Goal: Check status: Check status

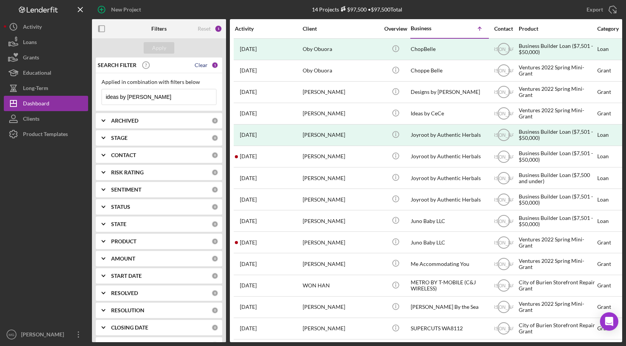
click at [195, 65] on div "Clear" at bounding box center [201, 65] width 13 height 6
click at [165, 46] on div "Apply" at bounding box center [159, 47] width 14 height 11
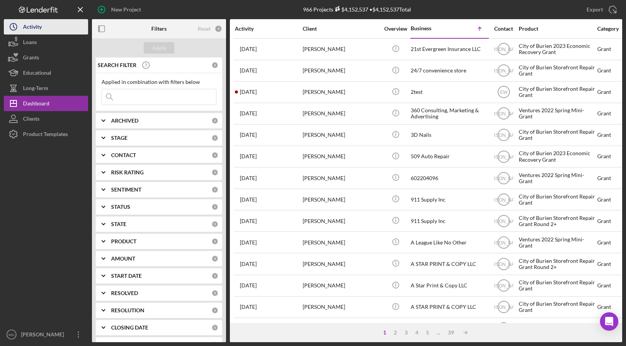
click at [32, 28] on div "Activity" at bounding box center [32, 27] width 19 height 17
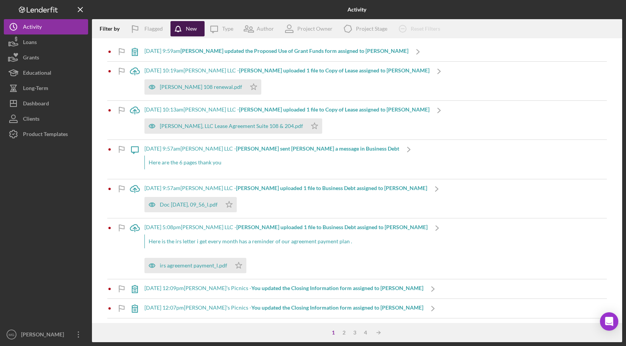
click at [187, 28] on div "New" at bounding box center [191, 28] width 11 height 15
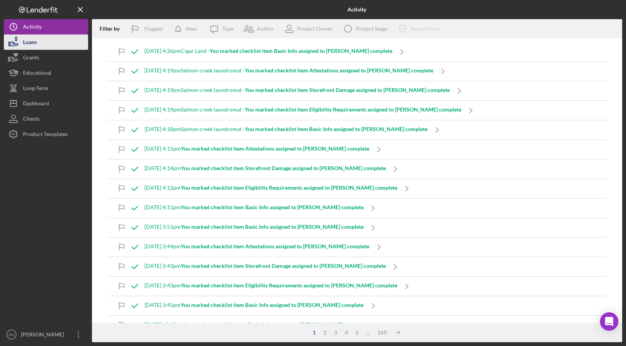
click at [23, 48] on icon "button" at bounding box center [13, 42] width 19 height 19
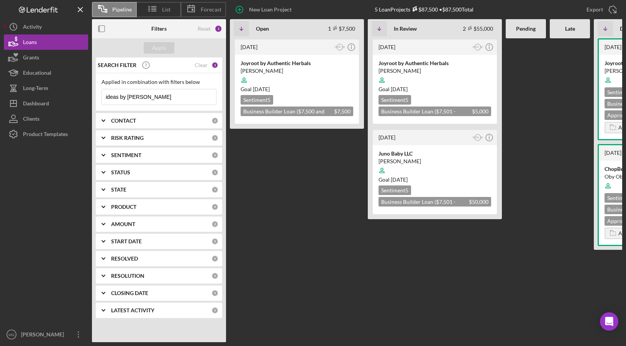
drag, startPoint x: 148, startPoint y: 96, endPoint x: 88, endPoint y: 97, distance: 59.8
click at [88, 97] on div "Pipeline List Forecast New Loan Project 5 Loan Projects $87,500 • $87,500 Total…" at bounding box center [313, 171] width 619 height 342
type input "[PERSON_NAME]"
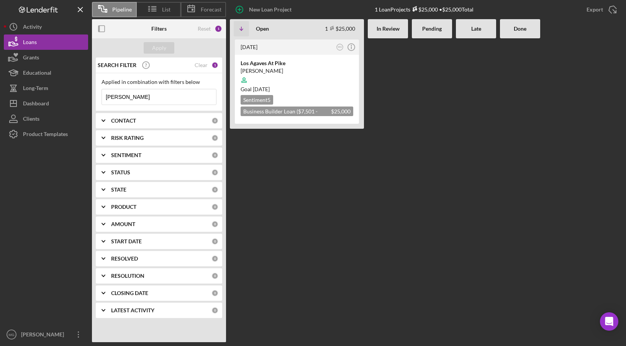
click at [139, 123] on div "CONTACT" at bounding box center [161, 121] width 100 height 6
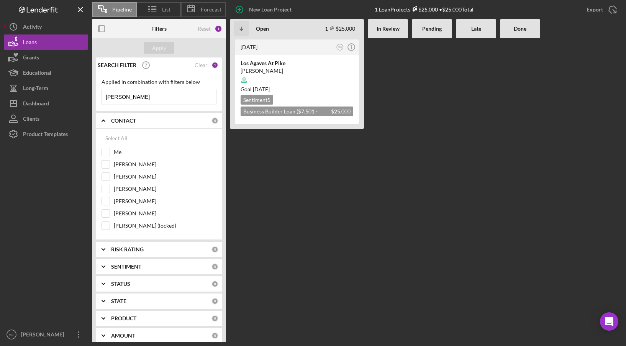
click at [139, 123] on div "CONTACT" at bounding box center [161, 121] width 100 height 6
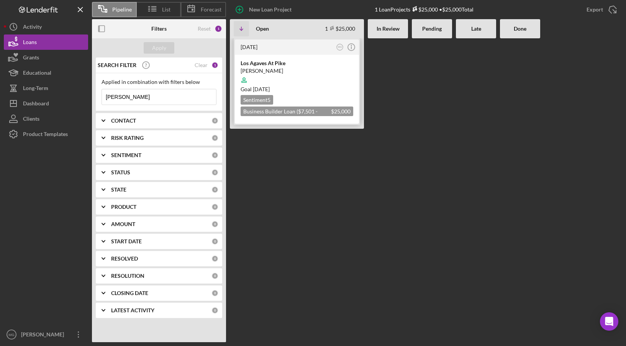
click at [266, 72] on div "[PERSON_NAME]" at bounding box center [297, 71] width 113 height 8
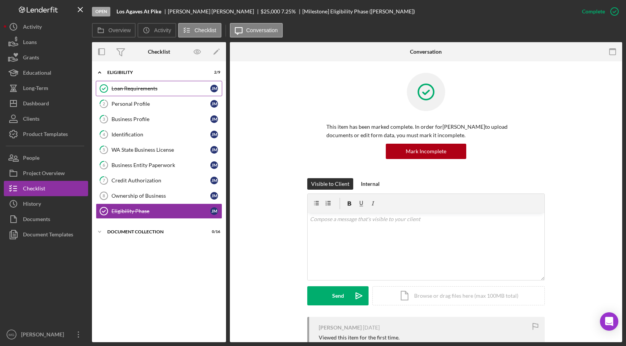
click at [129, 87] on div "Loan Requirements" at bounding box center [161, 88] width 99 height 6
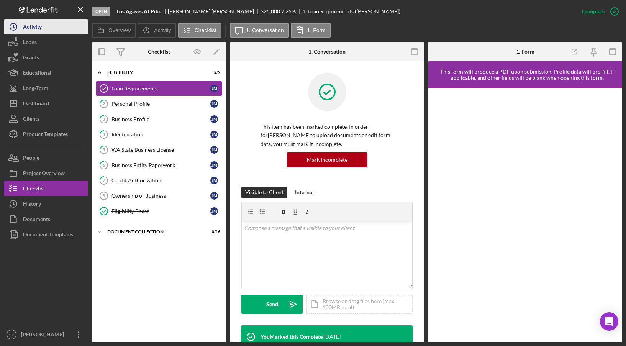
click at [29, 28] on div "Activity" at bounding box center [32, 27] width 19 height 17
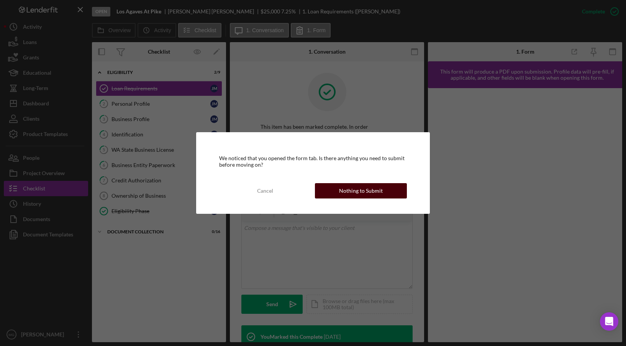
click at [371, 192] on div "Nothing to Submit" at bounding box center [361, 190] width 44 height 15
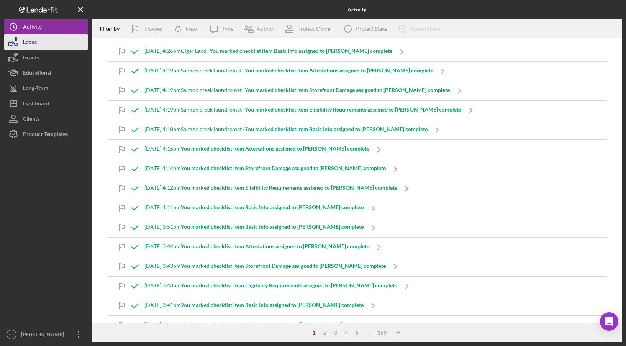
click at [32, 46] on div "Loans" at bounding box center [30, 42] width 14 height 17
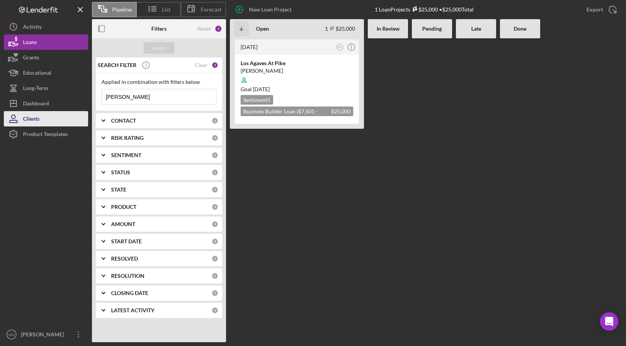
click at [23, 120] on div "Clients" at bounding box center [31, 119] width 16 height 17
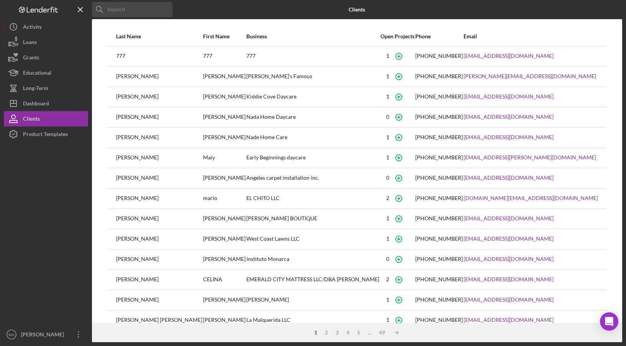
click at [142, 8] on input at bounding box center [132, 9] width 80 height 15
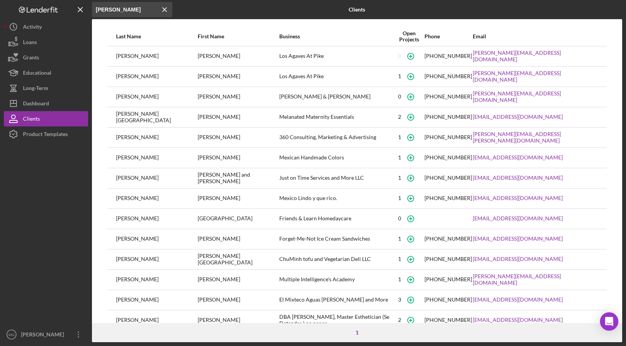
type input "[PERSON_NAME]"
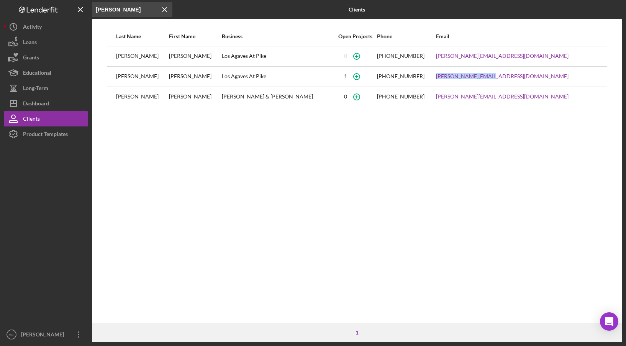
drag, startPoint x: 533, startPoint y: 76, endPoint x: 477, endPoint y: 80, distance: 56.1
click at [477, 80] on td "[PERSON_NAME][EMAIL_ADDRESS][DOMAIN_NAME]" at bounding box center [517, 76] width 163 height 20
copy link "[PERSON_NAME][EMAIL_ADDRESS][DOMAIN_NAME]"
drag, startPoint x: 538, startPoint y: 97, endPoint x: 477, endPoint y: 104, distance: 61.4
click at [477, 104] on td "[PERSON_NAME][EMAIL_ADDRESS][DOMAIN_NAME]" at bounding box center [517, 97] width 163 height 20
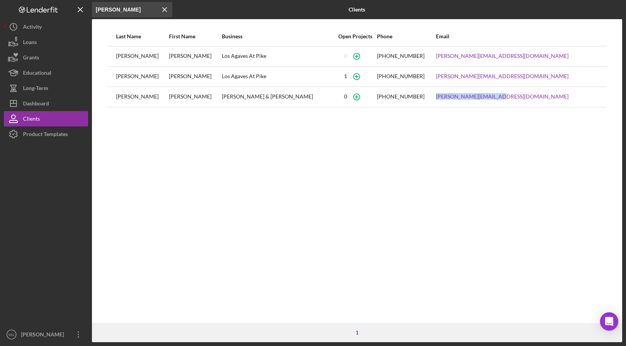
copy link "[PERSON_NAME][EMAIL_ADDRESS][DOMAIN_NAME]"
click at [41, 46] on button "Loans" at bounding box center [46, 41] width 84 height 15
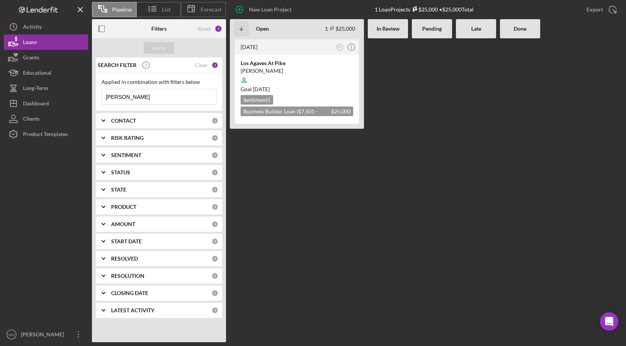
click at [140, 99] on input "[PERSON_NAME]" at bounding box center [159, 96] width 114 height 15
click at [311, 75] on div at bounding box center [297, 80] width 113 height 15
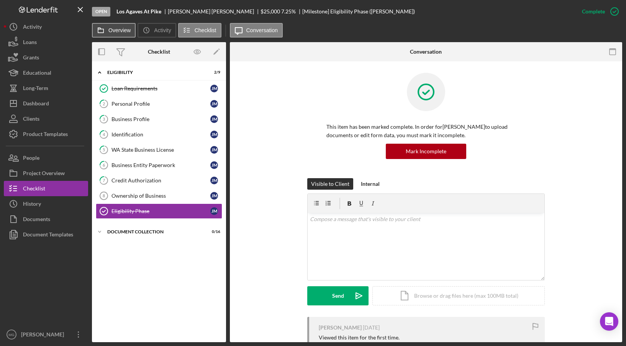
click at [117, 31] on label "Overview" at bounding box center [119, 30] width 22 height 6
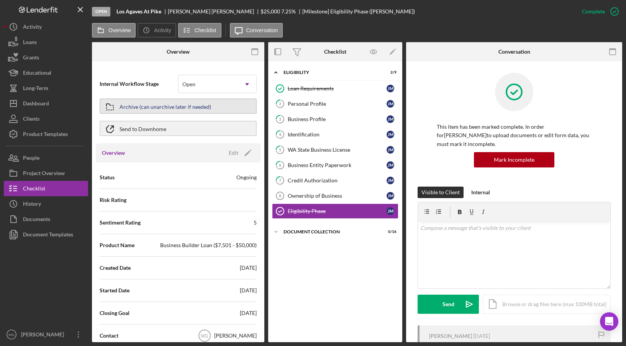
click at [143, 108] on div "Archive (can unarchive later if needed)" at bounding box center [166, 106] width 92 height 14
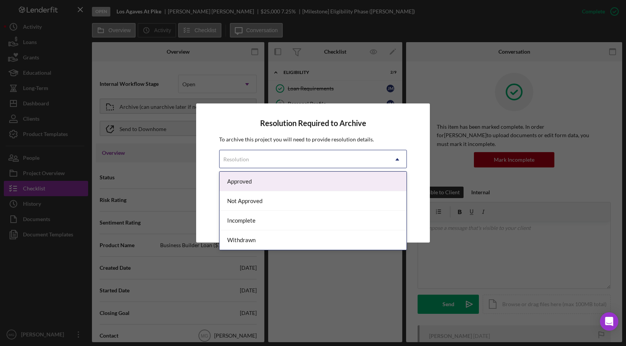
click at [333, 164] on div "Resolution" at bounding box center [304, 160] width 169 height 18
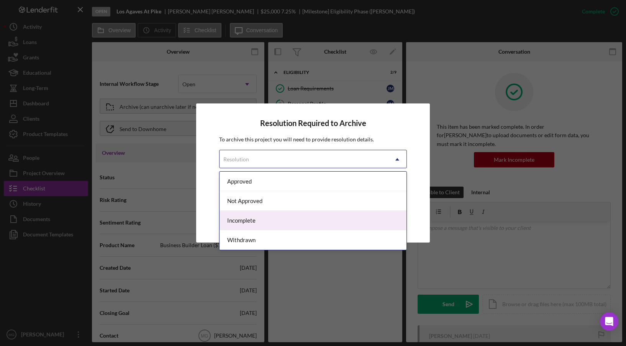
click at [282, 225] on div "Incomplete" at bounding box center [313, 221] width 187 height 20
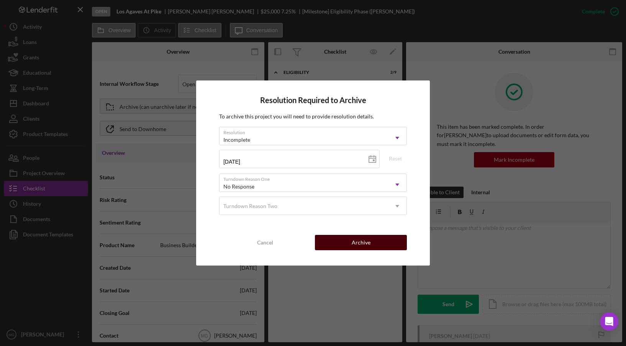
click at [352, 243] on div "Archive" at bounding box center [361, 242] width 19 height 15
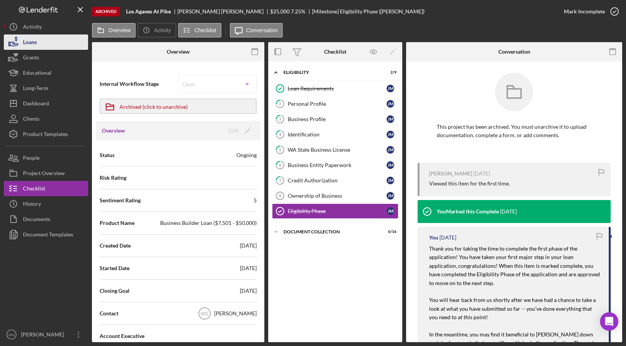
click at [46, 44] on button "Loans" at bounding box center [46, 41] width 84 height 15
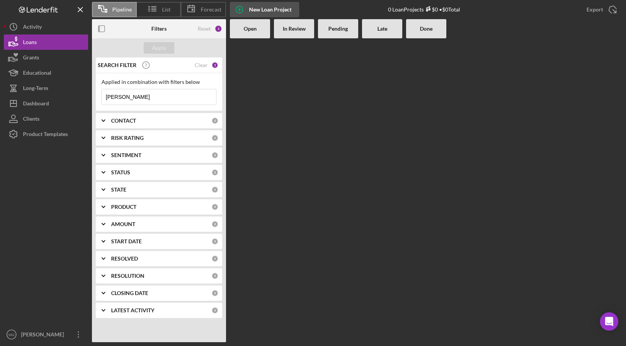
click at [275, 9] on div "New Loan Project" at bounding box center [270, 9] width 43 height 15
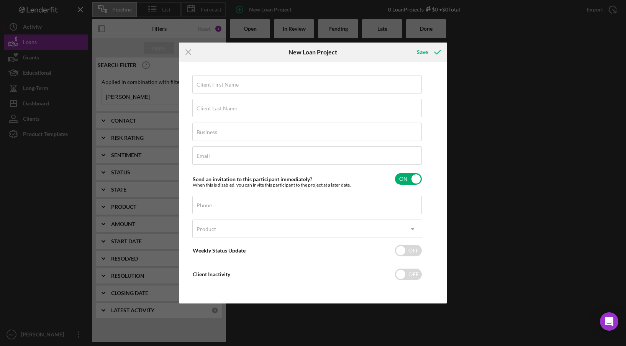
click at [579, 136] on div "Icon/Menu Close New Loan Project Save Client First Name Required Client Last Na…" at bounding box center [313, 173] width 626 height 346
click at [188, 51] on icon "Icon/Menu Close" at bounding box center [188, 52] width 19 height 19
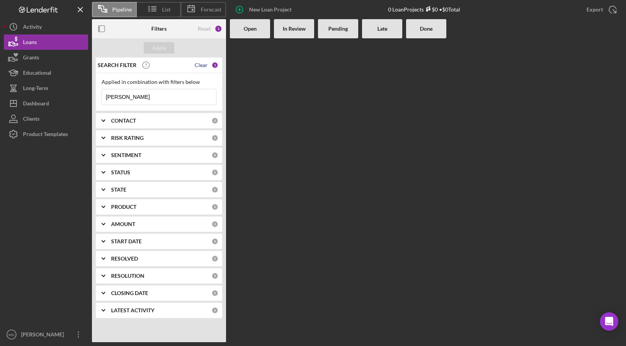
click at [199, 67] on div "Clear" at bounding box center [201, 65] width 13 height 6
click at [403, 248] on div at bounding box center [426, 190] width 393 height 304
click at [141, 96] on input at bounding box center [159, 96] width 114 height 15
type input "[PERSON_NAME]"
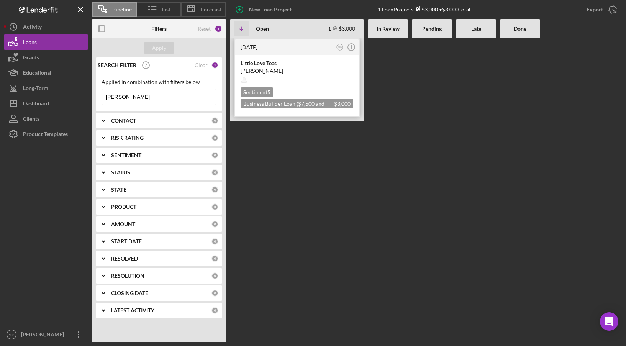
click at [292, 77] on div at bounding box center [297, 80] width 113 height 15
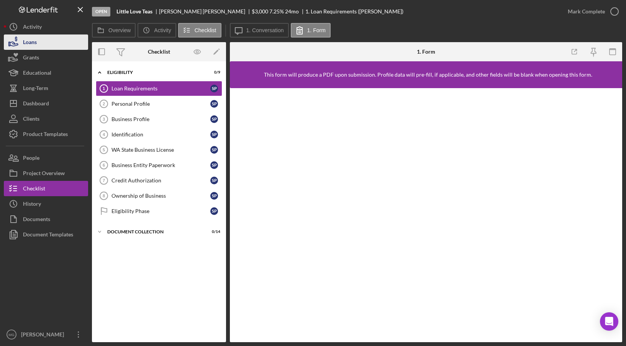
click at [39, 45] on button "Loans" at bounding box center [46, 41] width 84 height 15
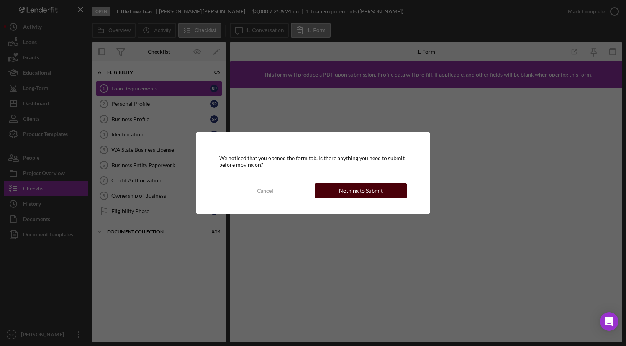
click at [332, 187] on button "Nothing to Submit" at bounding box center [361, 190] width 92 height 15
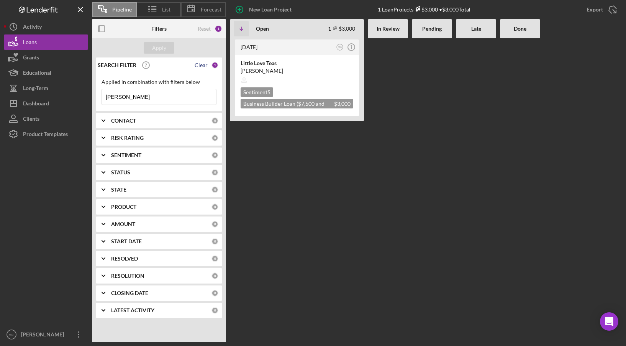
click at [202, 64] on div "Clear" at bounding box center [201, 65] width 13 height 6
click at [159, 48] on div "Apply" at bounding box center [159, 47] width 14 height 11
